Goal: Information Seeking & Learning: Check status

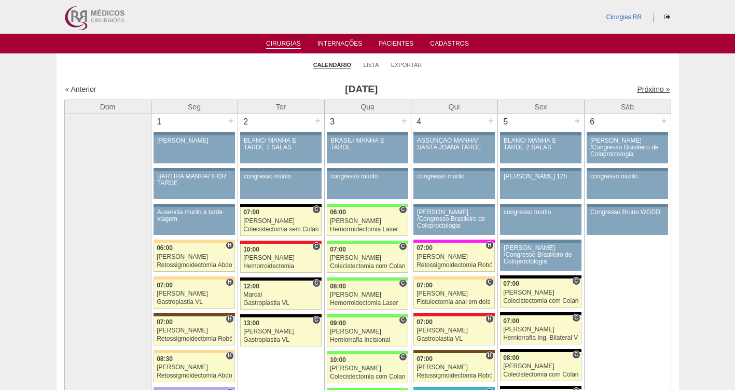
click at [637, 91] on link "Próximo »" at bounding box center [653, 89] width 33 height 8
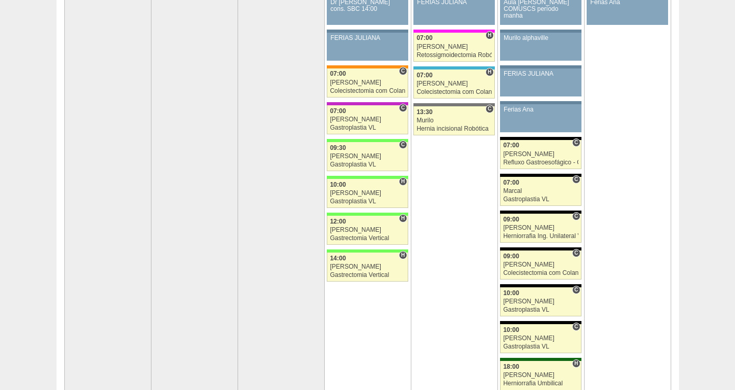
scroll to position [227, 0]
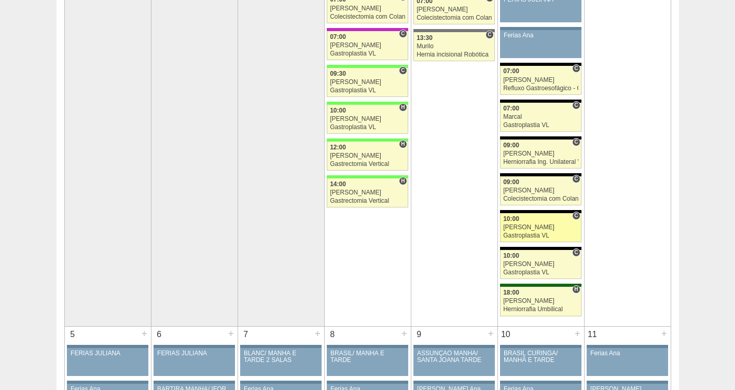
click at [531, 219] on div "10:00" at bounding box center [540, 219] width 75 height 7
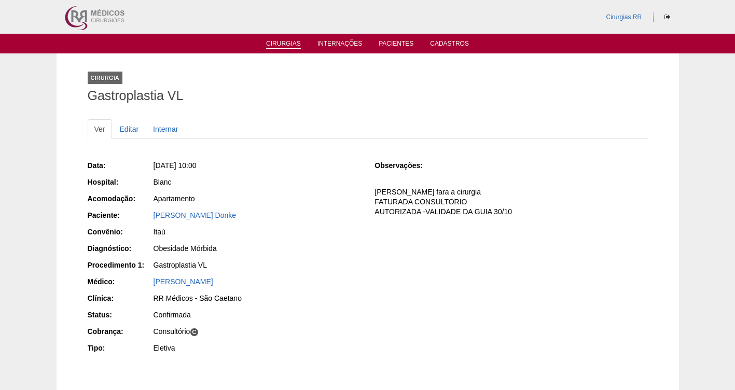
click at [290, 39] on li "Cirurgias" at bounding box center [283, 43] width 49 height 8
click at [280, 43] on link "Cirurgias" at bounding box center [283, 44] width 35 height 9
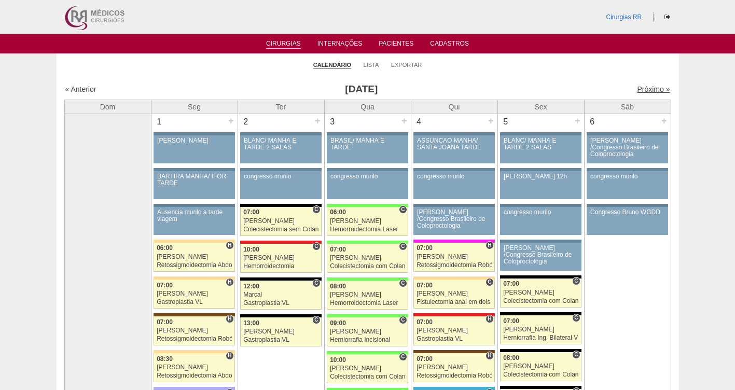
click at [640, 91] on link "Próximo »" at bounding box center [653, 89] width 33 height 8
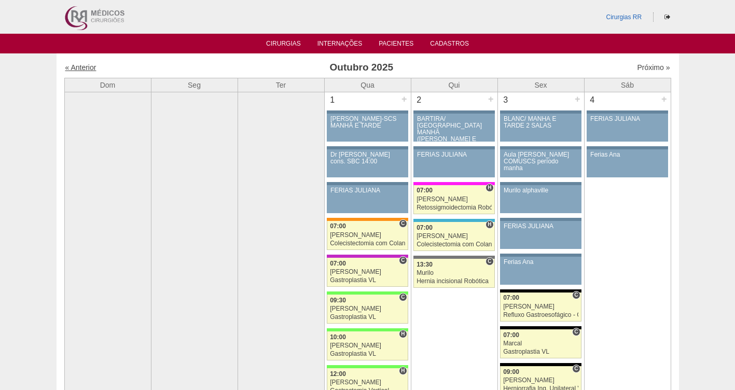
click at [79, 67] on link "« Anterior" at bounding box center [80, 67] width 31 height 8
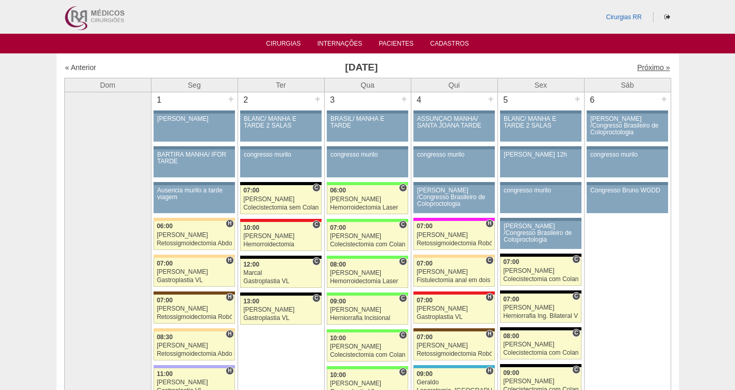
click at [638, 70] on link "Próximo »" at bounding box center [653, 67] width 33 height 8
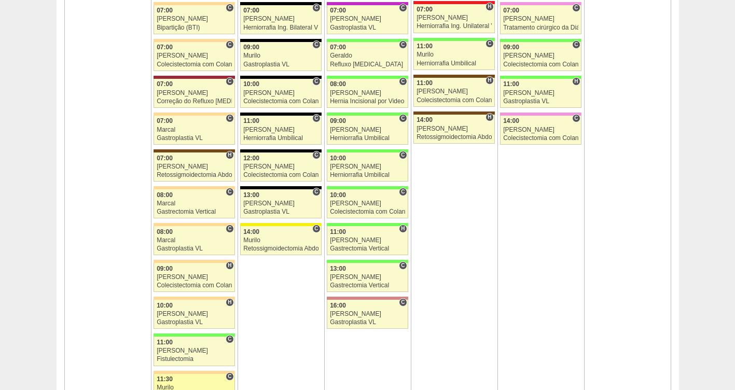
scroll to position [726, 0]
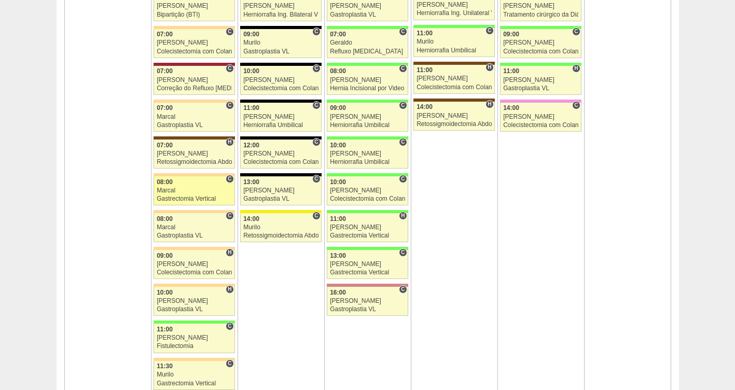
click at [180, 188] on div "Marcal" at bounding box center [194, 190] width 75 height 7
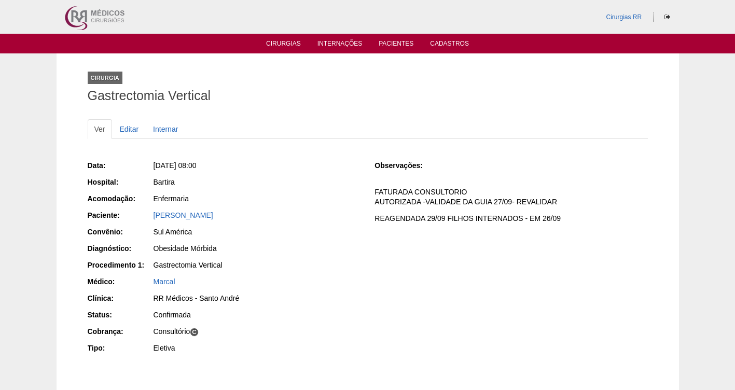
drag, startPoint x: 276, startPoint y: 219, endPoint x: 143, endPoint y: 215, distance: 133.3
click at [143, 215] on div "Paciente: [PERSON_NAME]" at bounding box center [224, 216] width 273 height 13
copy div "Paciente: [PERSON_NAME]"
